Goal: Task Accomplishment & Management: Manage account settings

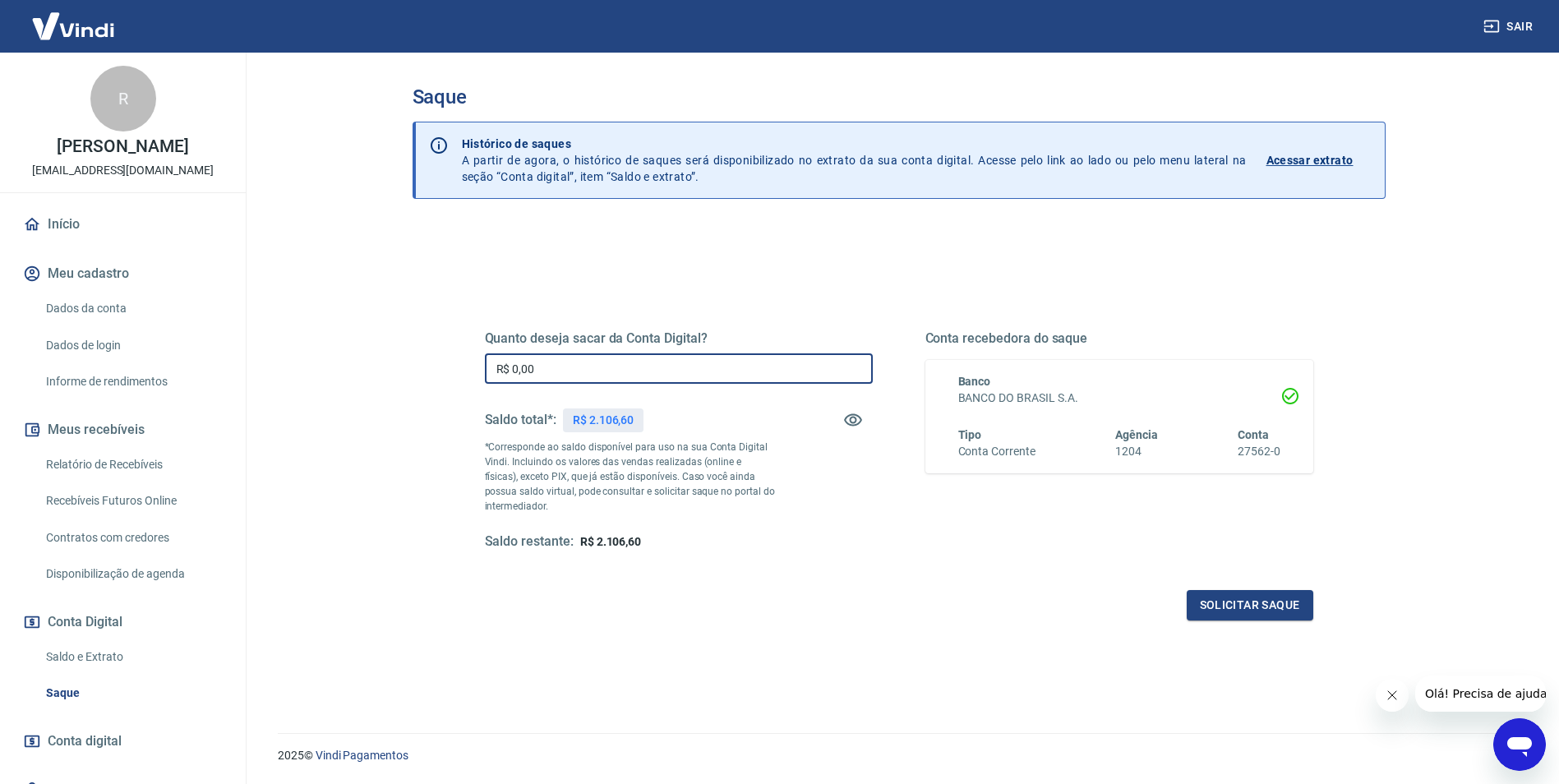
click at [558, 368] on input "R$ 0,00" at bounding box center [679, 369] width 388 height 31
type input "R$ 2.106,60"
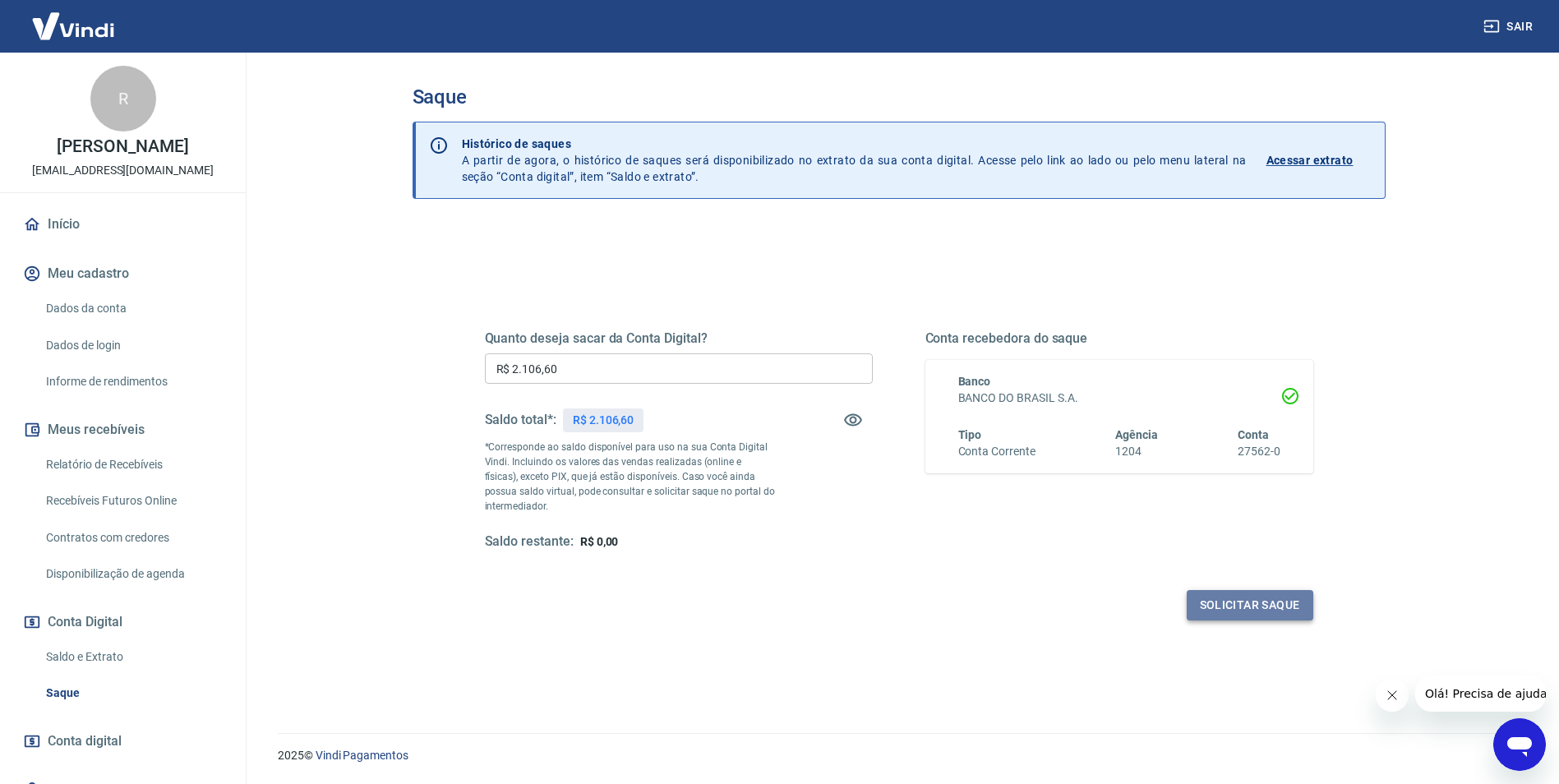
click at [1235, 604] on button "Solicitar saque" at bounding box center [1250, 605] width 127 height 31
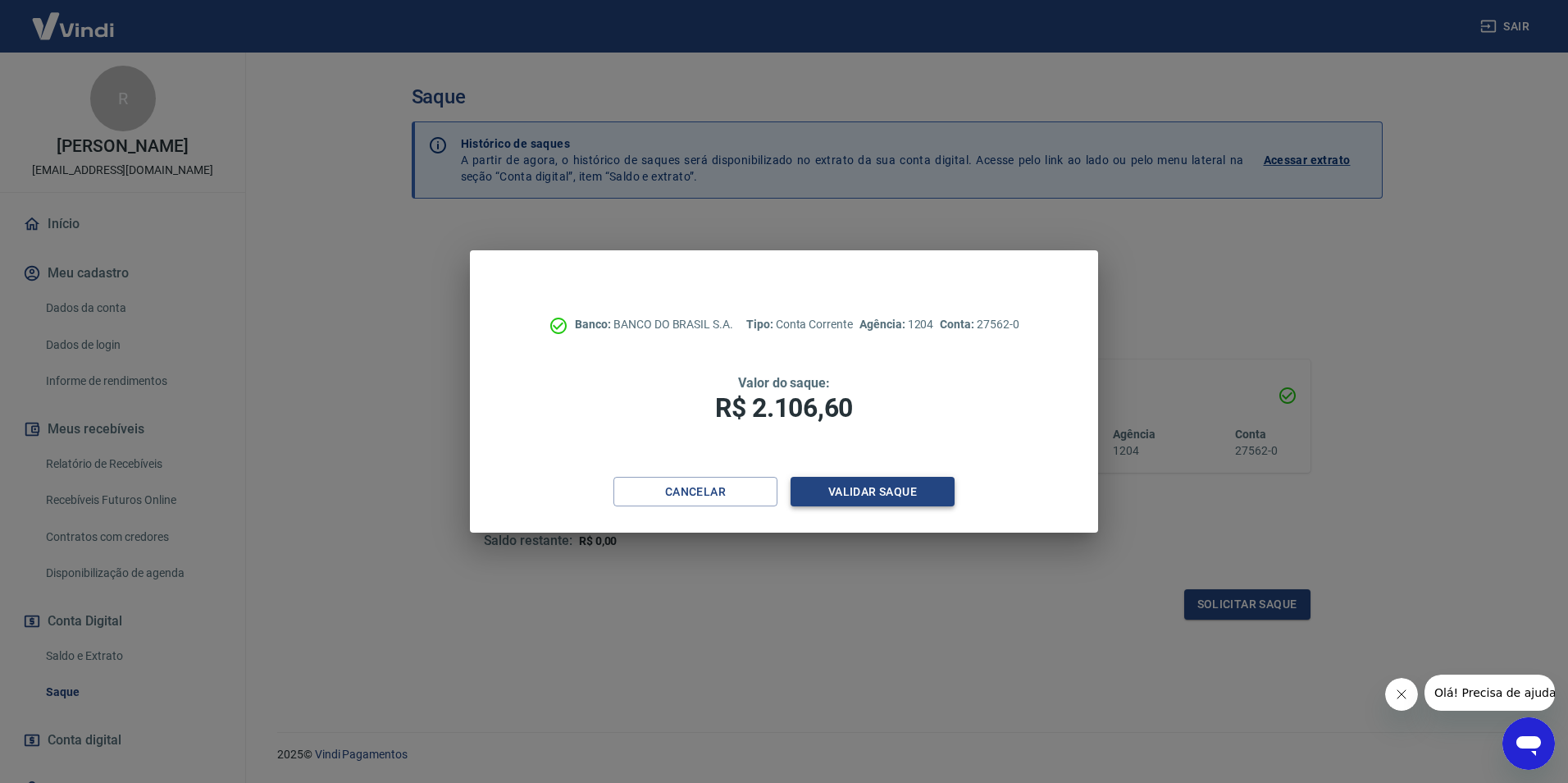
click at [861, 494] on button "Validar saque" at bounding box center [872, 492] width 164 height 31
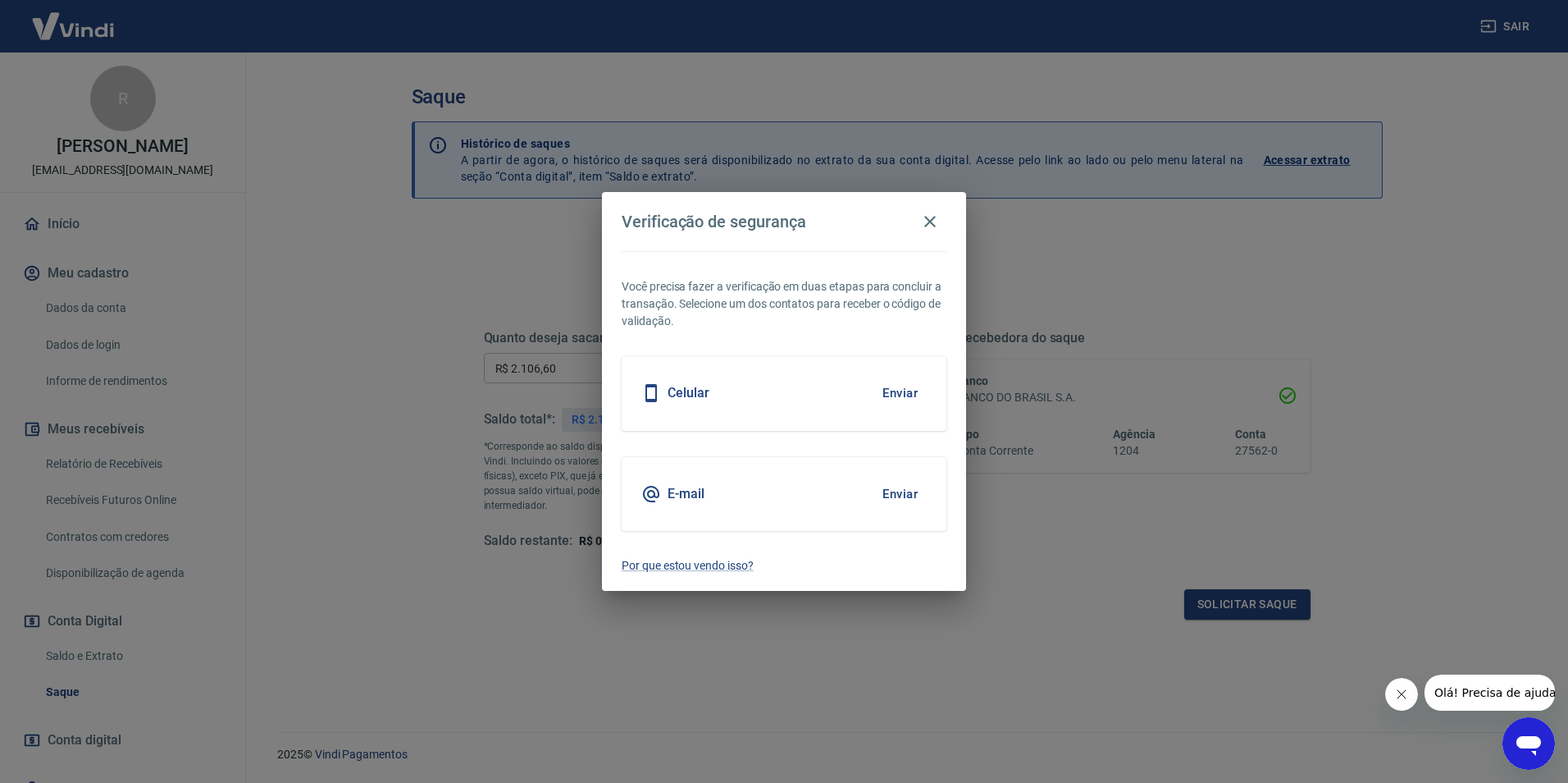
click at [896, 395] on button "Enviar" at bounding box center [900, 393] width 54 height 35
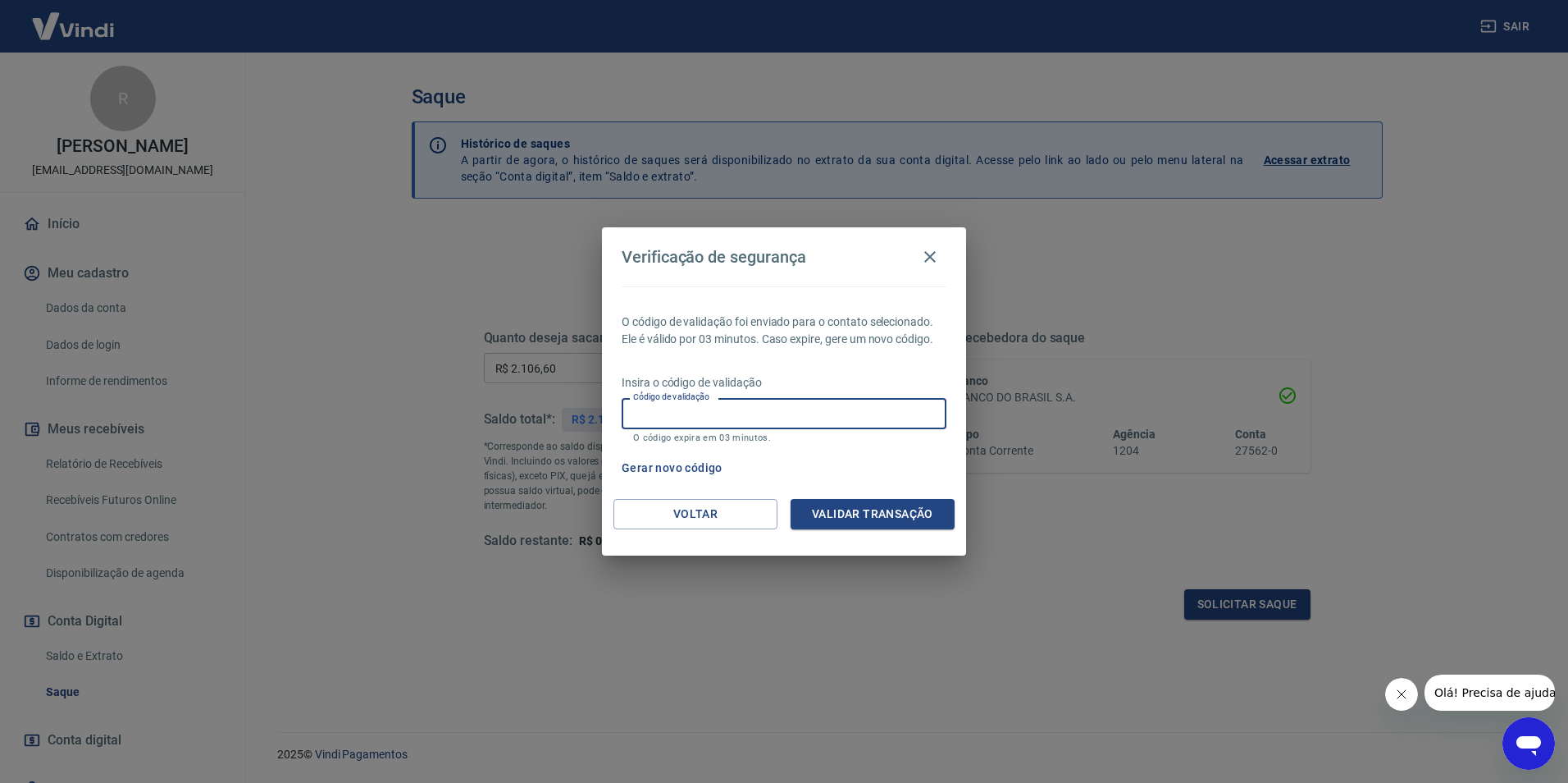
click at [826, 408] on input "Código de validação" at bounding box center [784, 413] width 325 height 31
type input "282454"
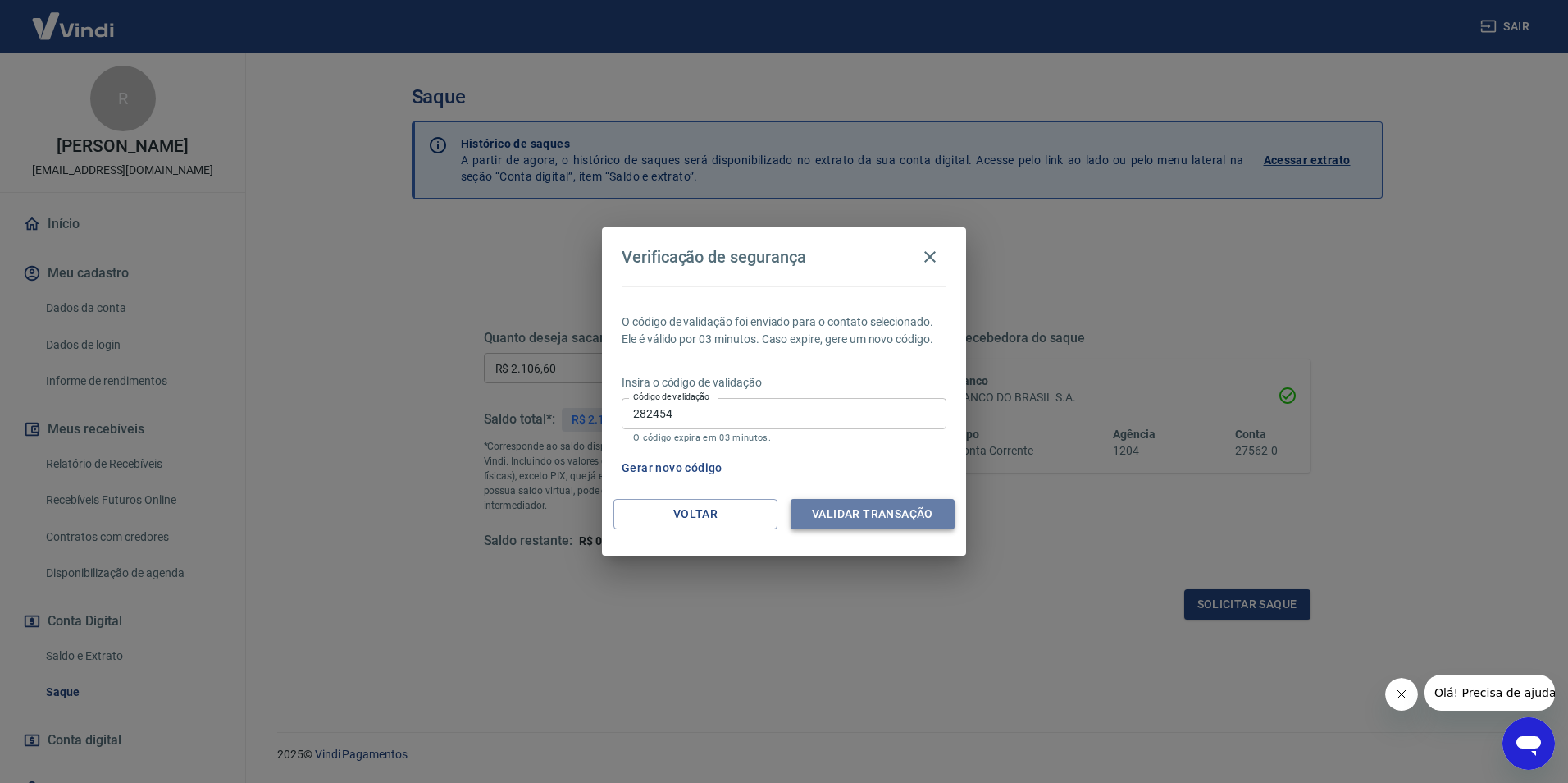
click at [880, 505] on button "Validar transação" at bounding box center [872, 514] width 164 height 31
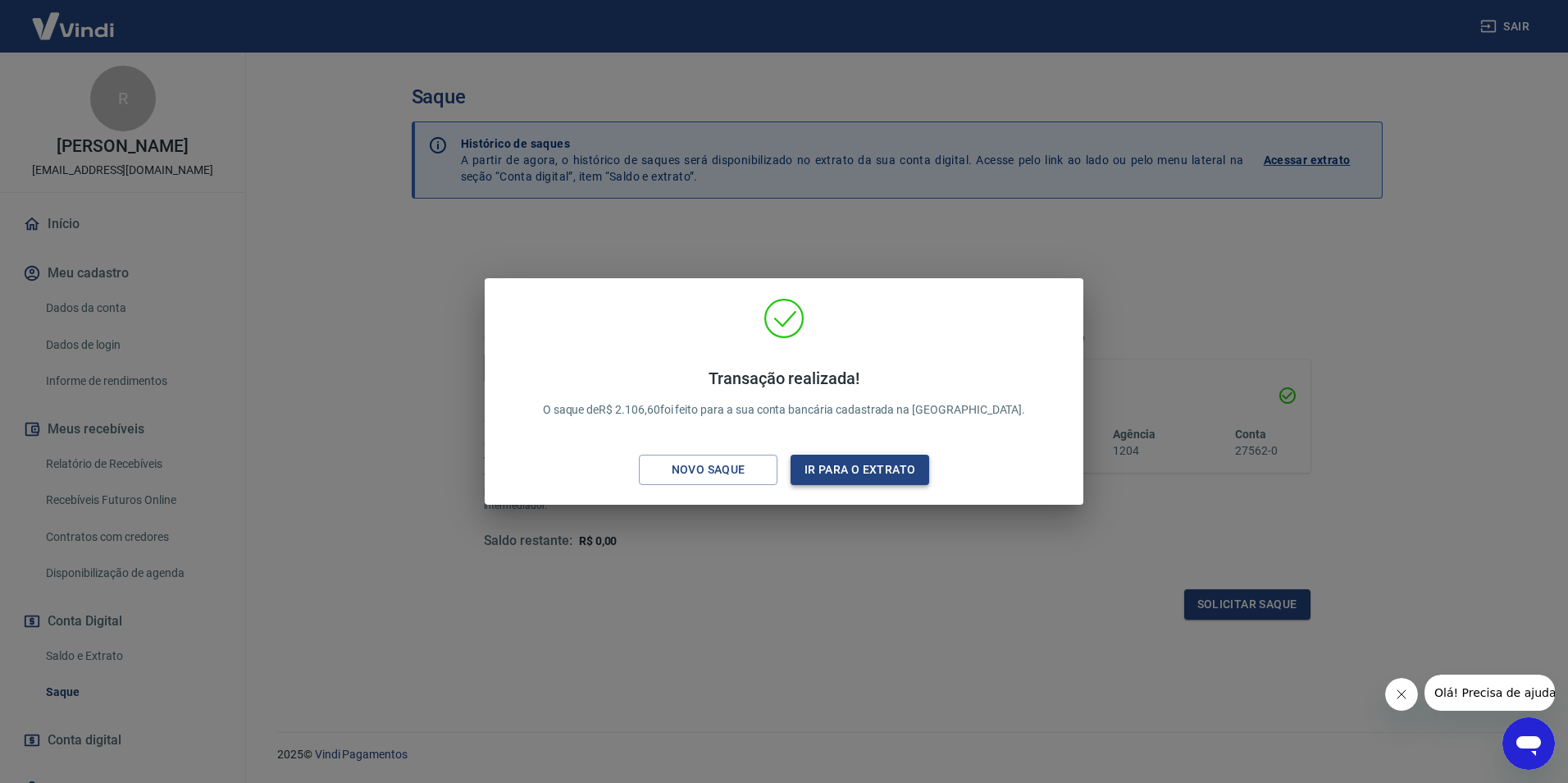
click at [859, 474] on button "Ir para o extrato" at bounding box center [859, 470] width 139 height 31
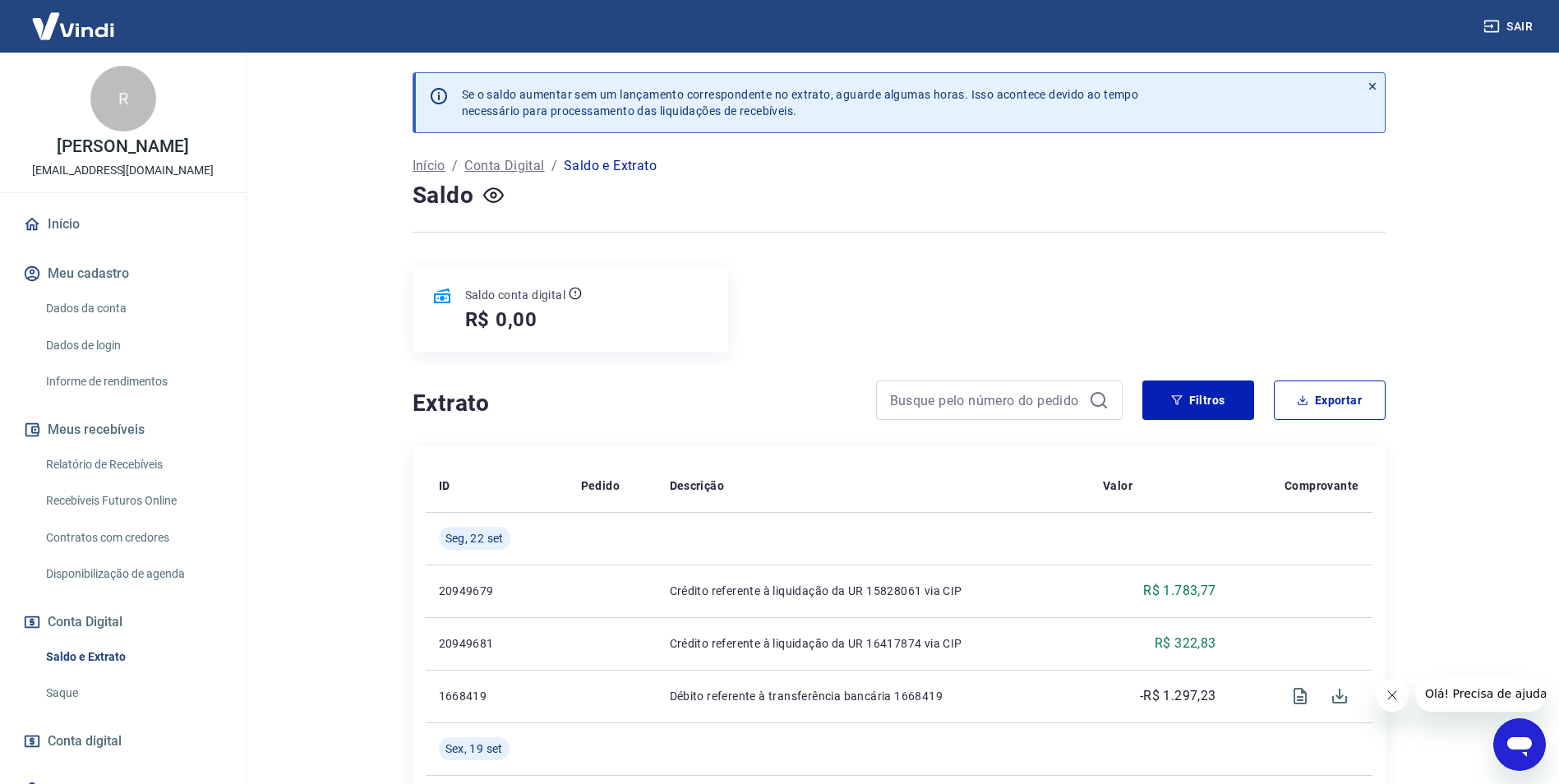
click at [140, 498] on link "Recebíveis Futuros Online" at bounding box center [132, 501] width 186 height 34
click at [1518, 22] on button "Sair" at bounding box center [1509, 27] width 59 height 31
